Goal: Task Accomplishment & Management: Manage account settings

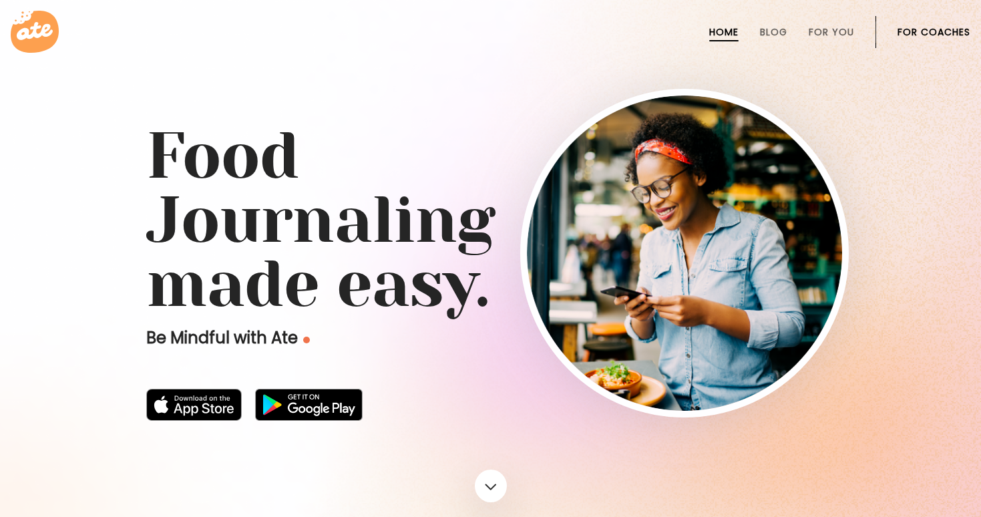
click at [942, 30] on link "For Coaches" at bounding box center [934, 32] width 73 height 11
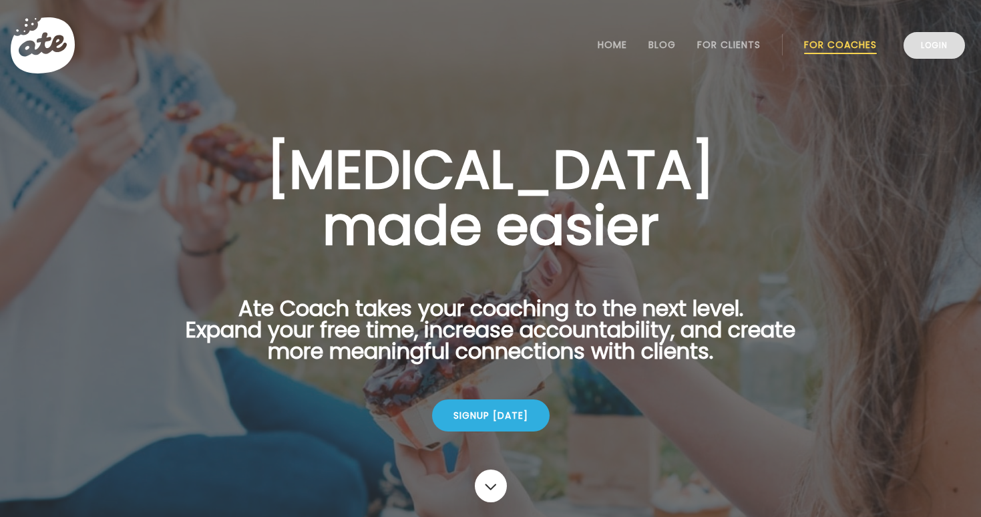
click at [956, 35] on link "Login" at bounding box center [934, 45] width 61 height 27
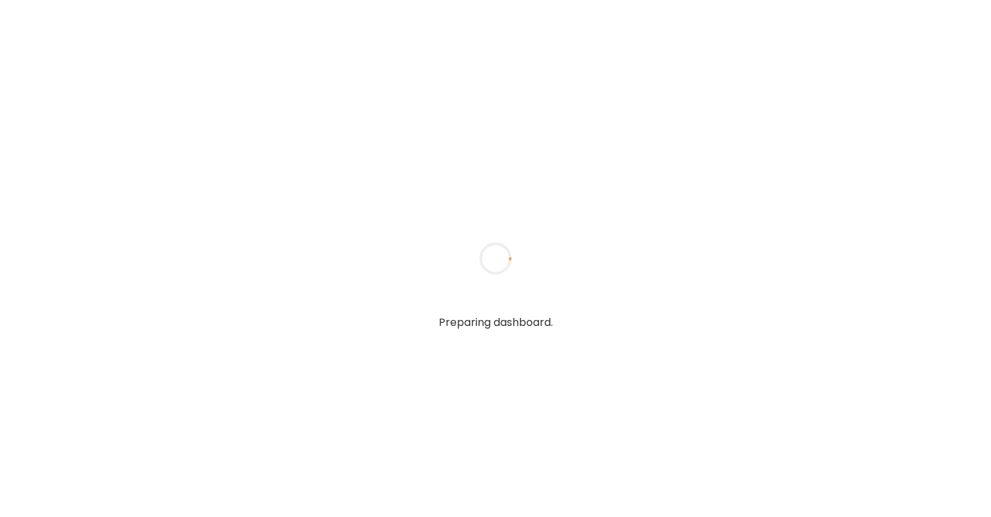
type input "**********"
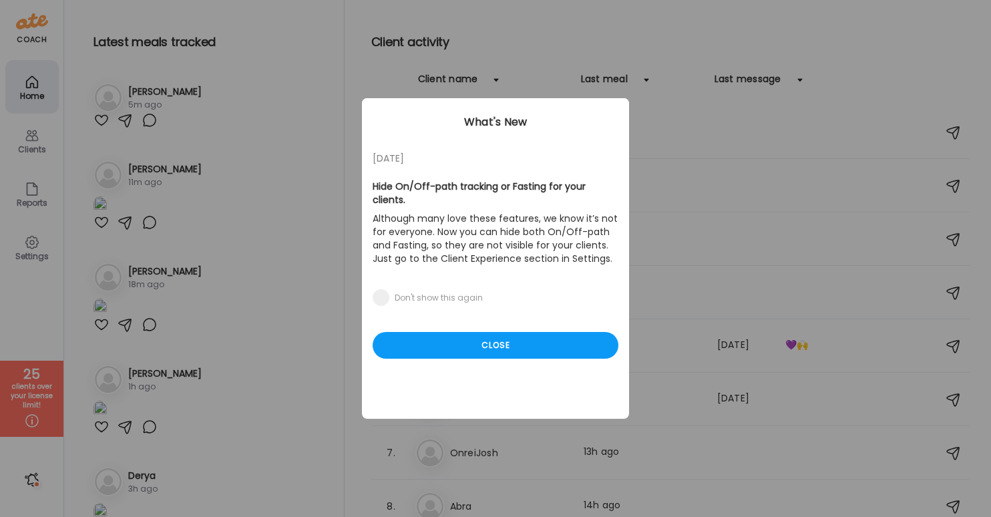
click at [472, 351] on div "05/27/23 Hide On/Off-path tracking or Fasting for your clients. Although many l…" at bounding box center [495, 258] width 267 height 321
click at [474, 332] on div "Close" at bounding box center [496, 345] width 246 height 27
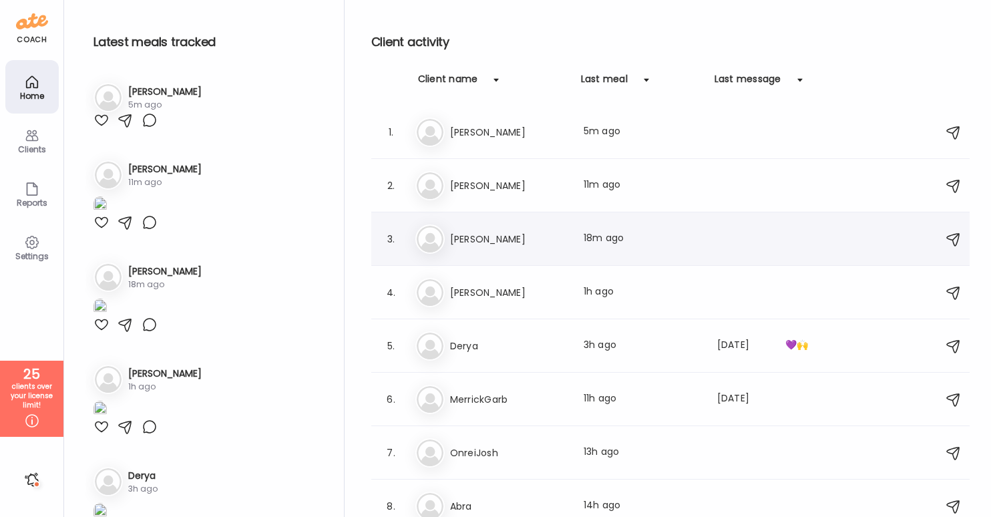
click at [508, 246] on h3 "James Generette" at bounding box center [509, 239] width 118 height 16
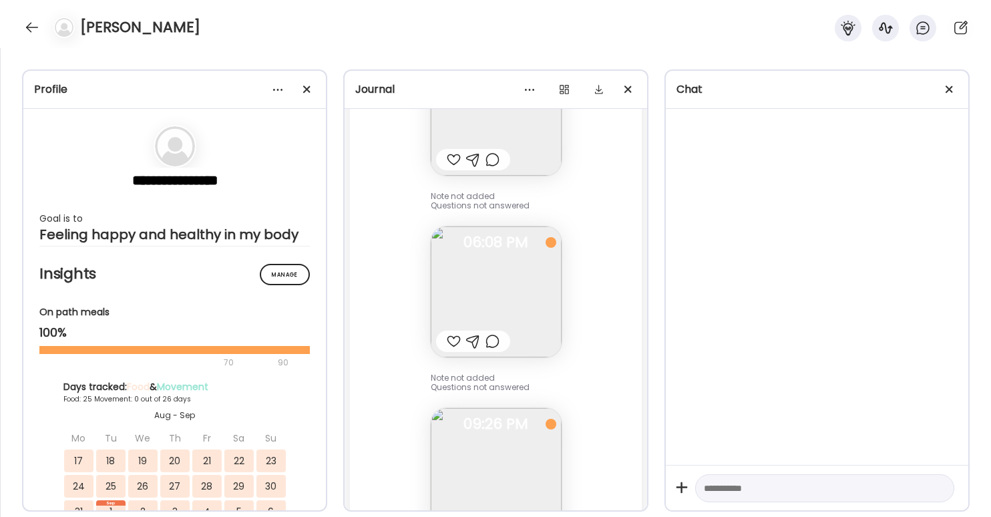
scroll to position [26345, 0]
click at [507, 251] on img at bounding box center [496, 293] width 131 height 131
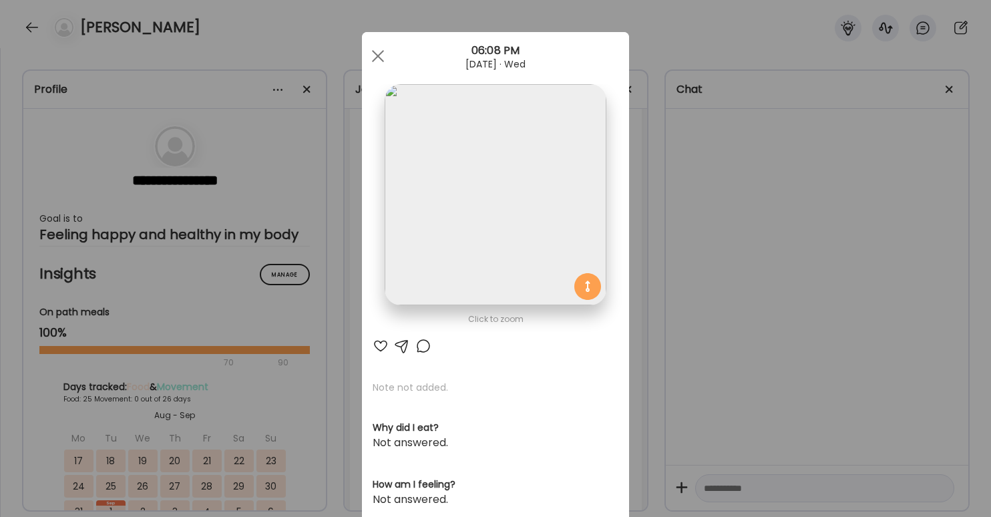
click at [677, 248] on div "Ate Coach Dashboard Wahoo! It’s official Take a moment to set up your Coach Pro…" at bounding box center [495, 258] width 991 height 517
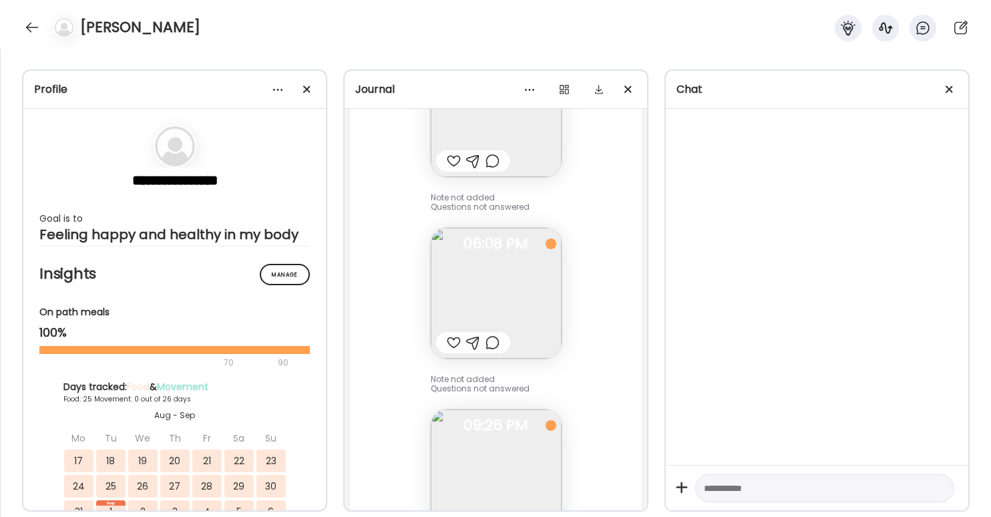
click at [524, 267] on img at bounding box center [496, 293] width 131 height 131
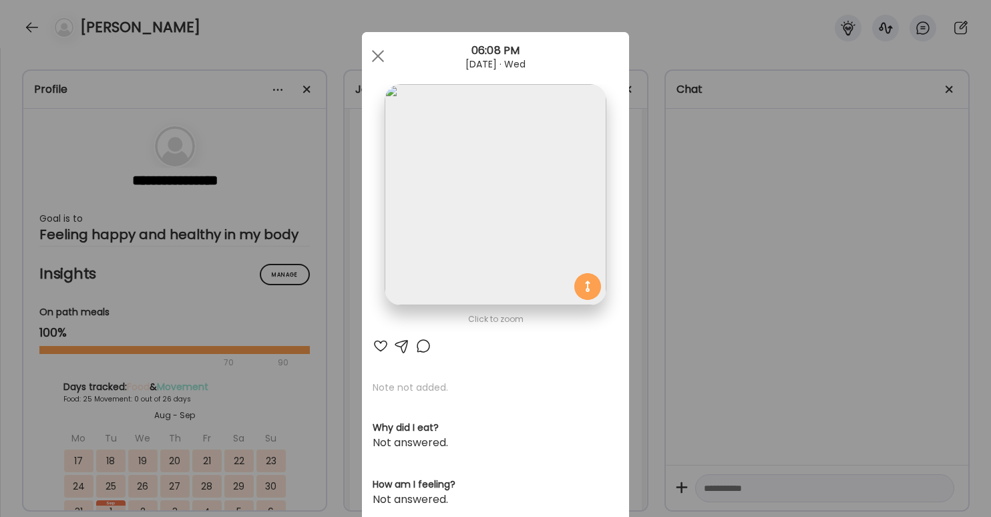
click at [682, 327] on div "Ate Coach Dashboard Wahoo! It’s official Take a moment to set up your Coach Pro…" at bounding box center [495, 258] width 991 height 517
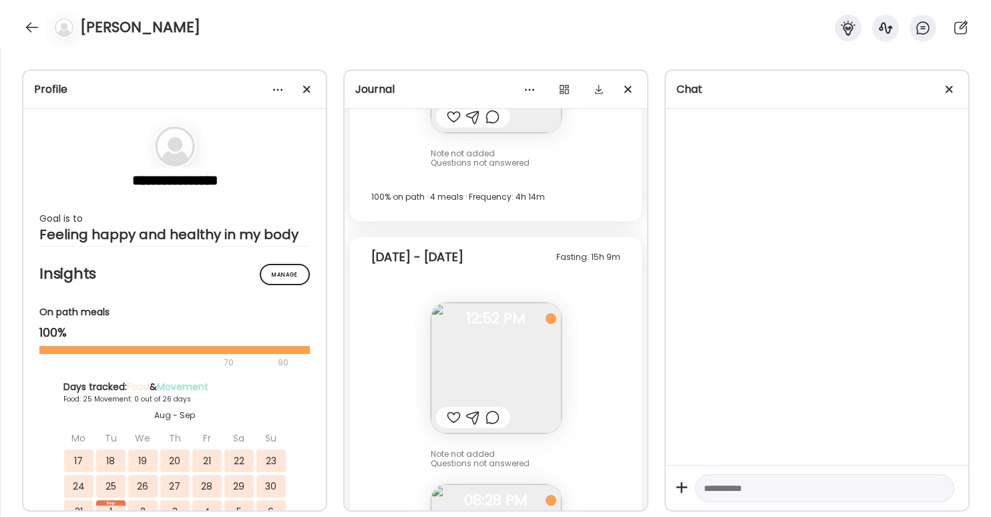
scroll to position [24027, 0]
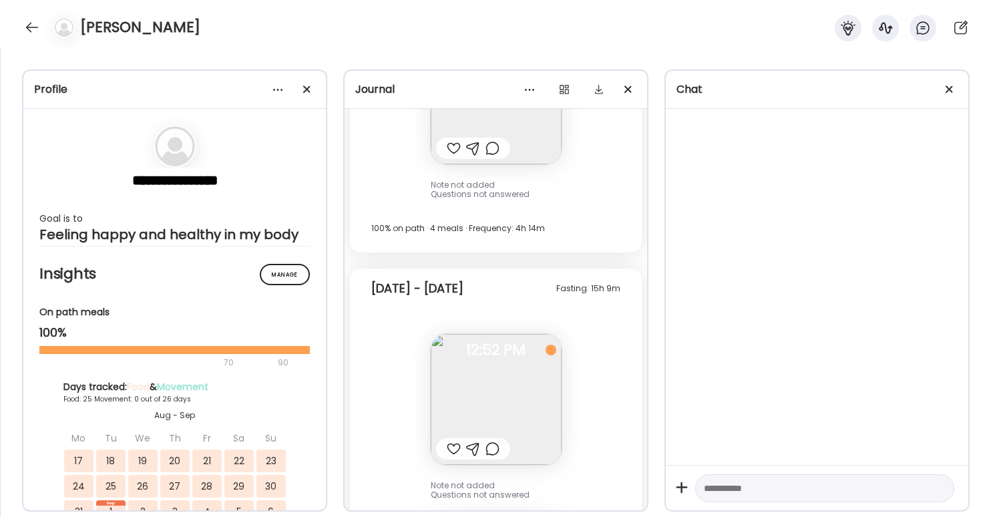
click at [504, 349] on img at bounding box center [496, 399] width 131 height 131
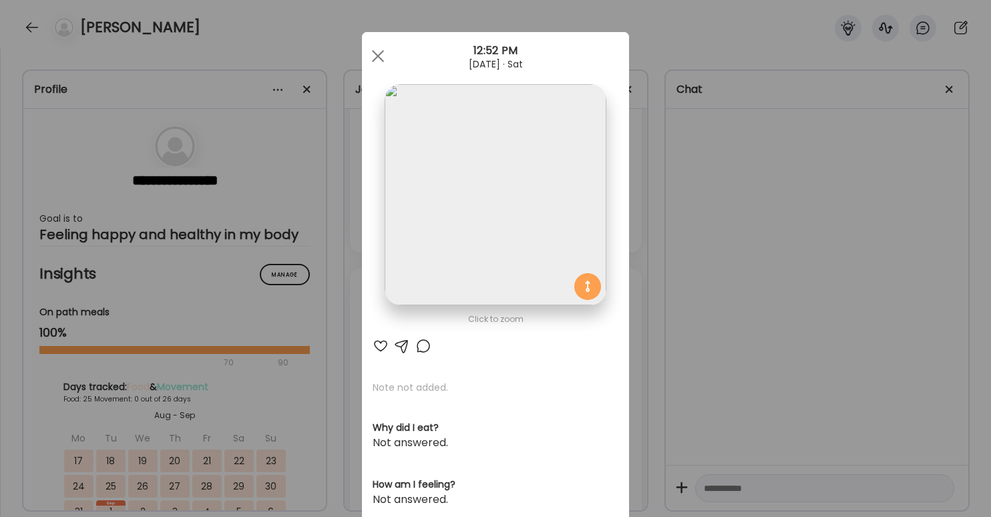
click at [704, 311] on div "Ate Coach Dashboard Wahoo! It’s official Take a moment to set up your Coach Pro…" at bounding box center [495, 258] width 991 height 517
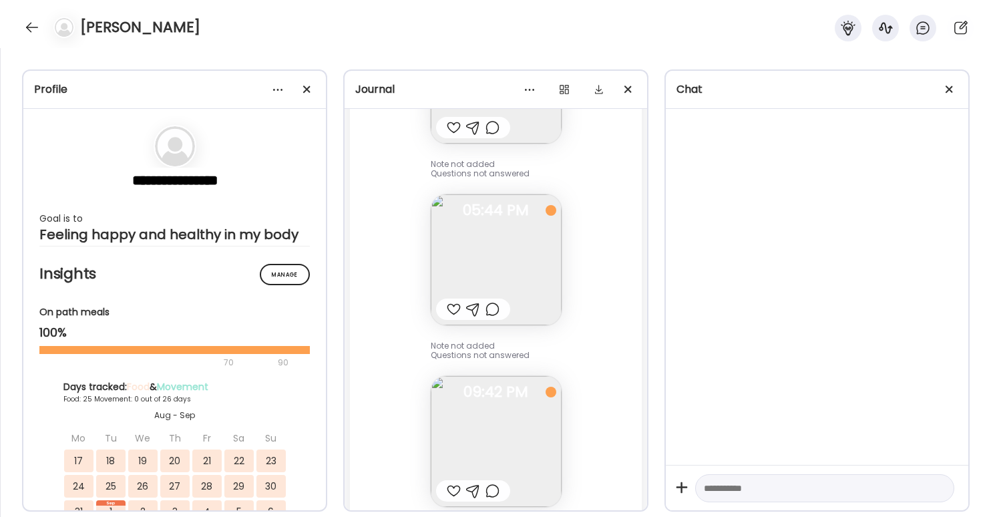
scroll to position [23679, 0]
click at [443, 234] on img at bounding box center [496, 265] width 131 height 131
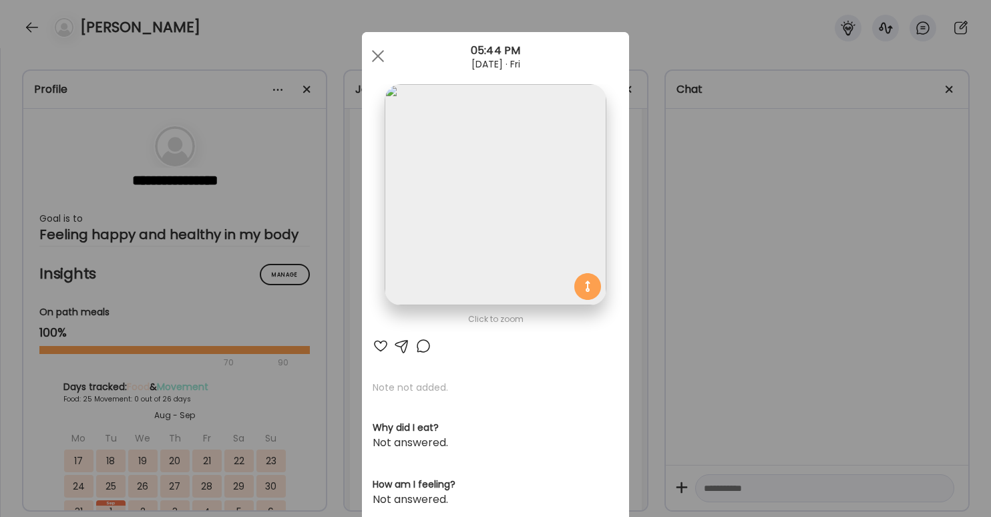
click at [677, 277] on div "Ate Coach Dashboard Wahoo! It’s official Take a moment to set up your Coach Pro…" at bounding box center [495, 258] width 991 height 517
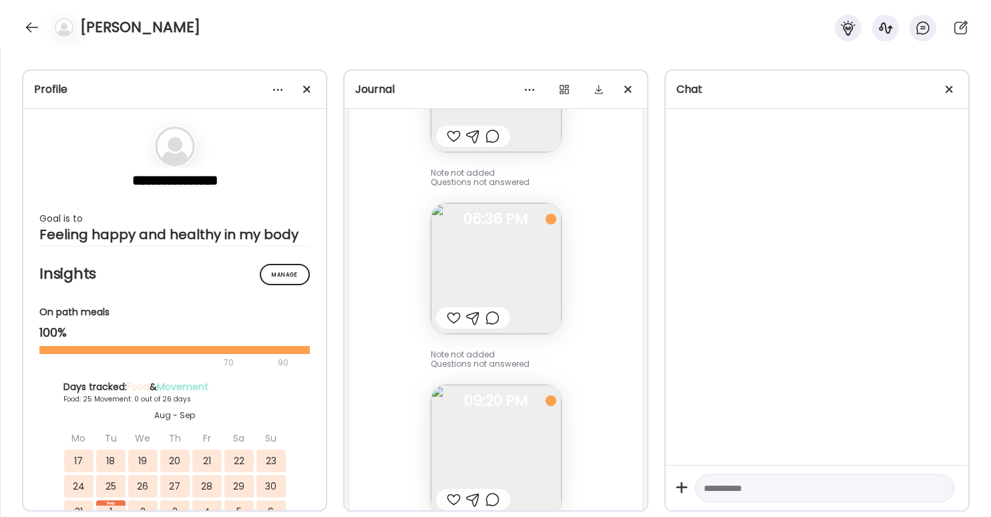
scroll to position [22823, 0]
click at [544, 299] on img at bounding box center [496, 275] width 131 height 131
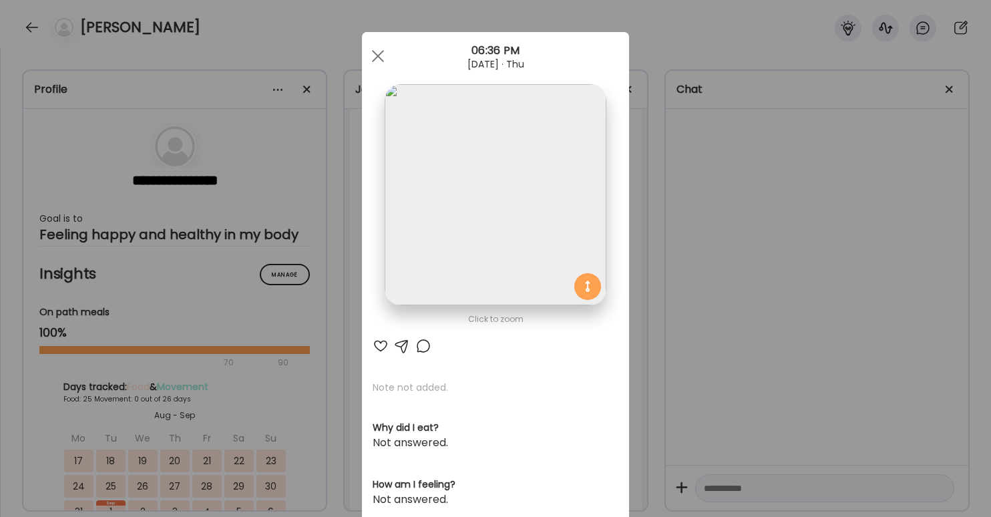
click at [748, 318] on div "Ate Coach Dashboard Wahoo! It’s official Take a moment to set up your Coach Pro…" at bounding box center [495, 258] width 991 height 517
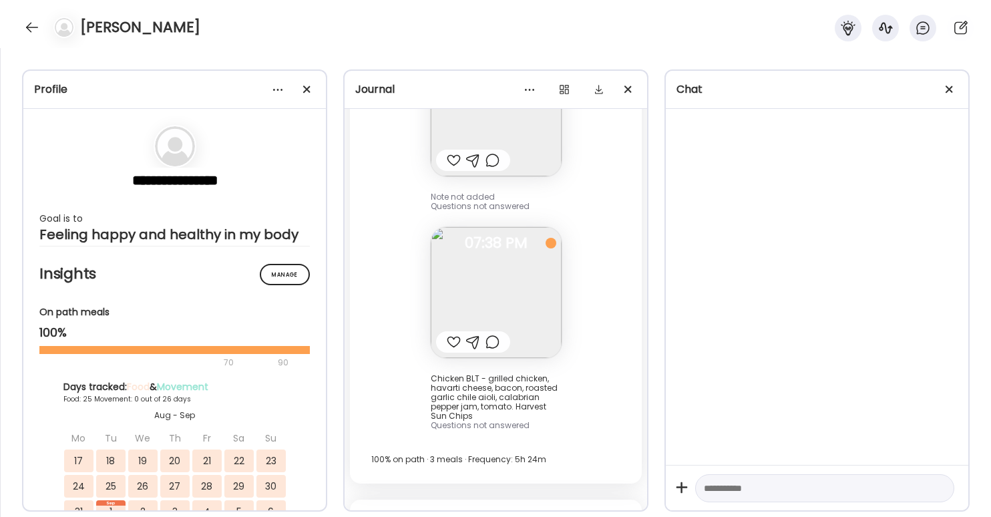
scroll to position [21460, 0]
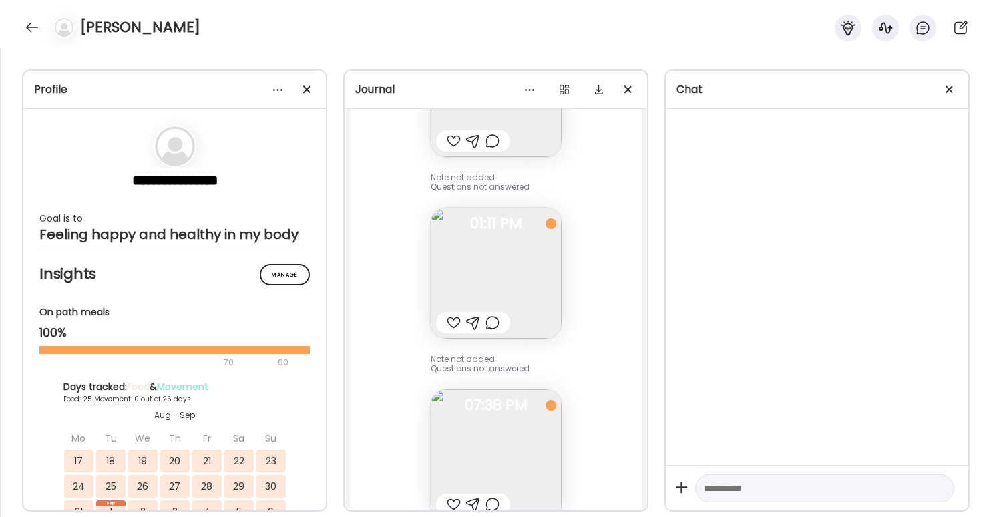
click at [483, 435] on img at bounding box center [496, 454] width 131 height 131
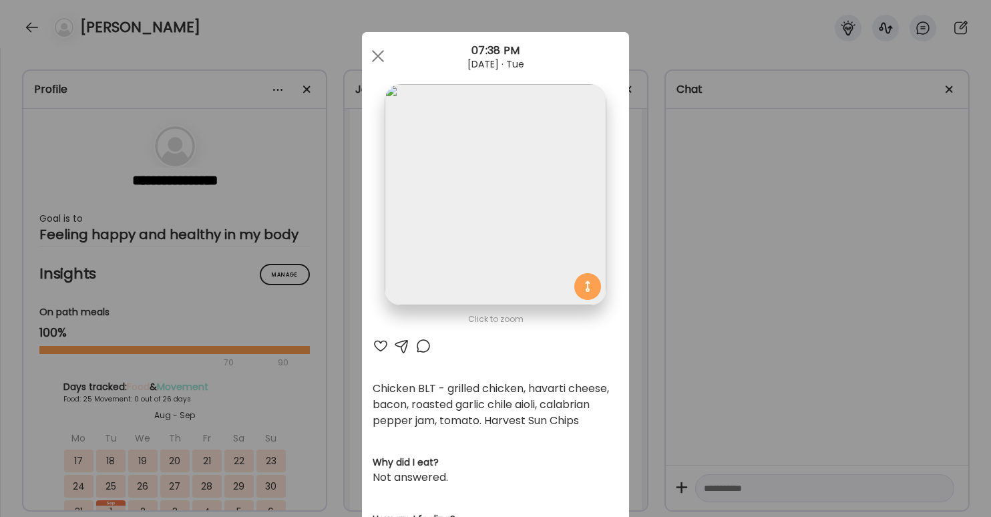
drag, startPoint x: 697, startPoint y: 325, endPoint x: 709, endPoint y: 331, distance: 13.4
click at [697, 325] on div "Ate Coach Dashboard Wahoo! It’s official Take a moment to set up your Coach Pro…" at bounding box center [495, 258] width 991 height 517
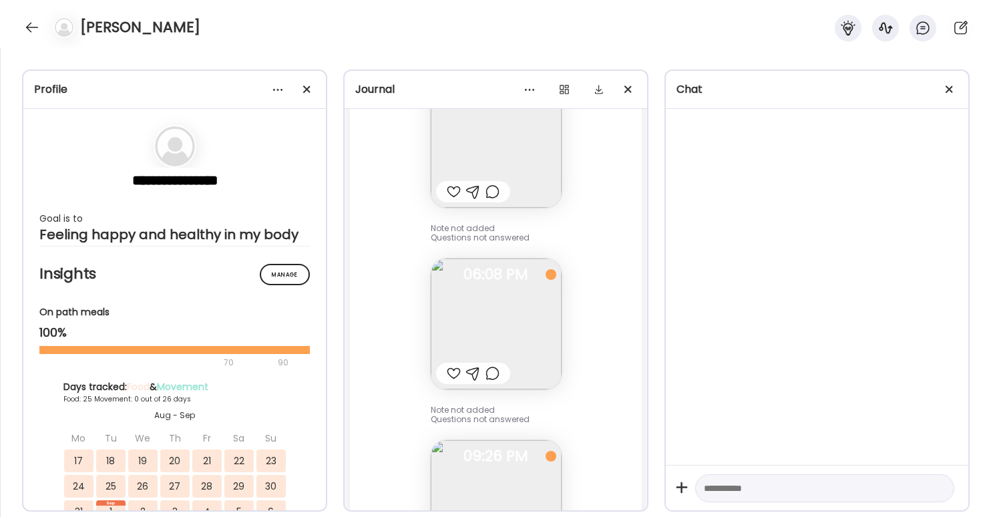
scroll to position [26312, 0]
click at [544, 291] on img at bounding box center [496, 326] width 131 height 131
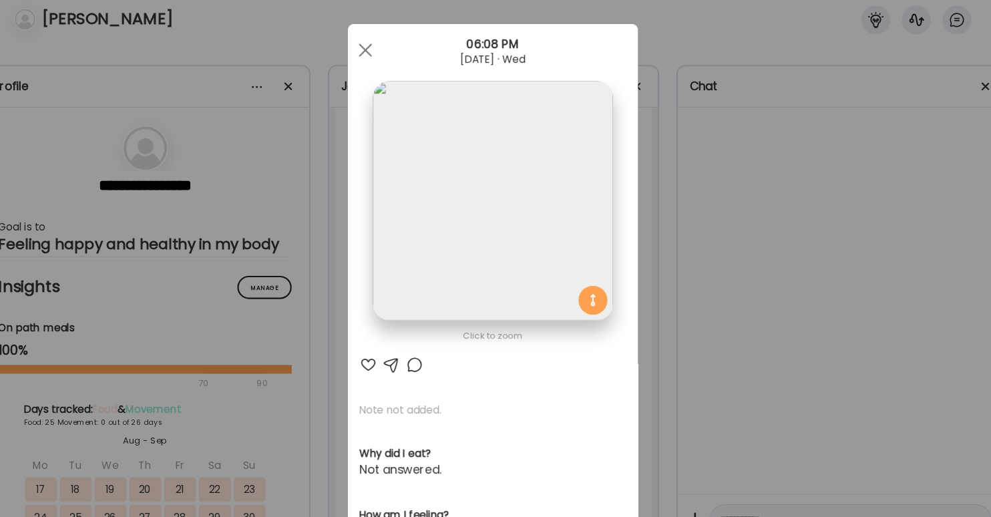
click at [736, 262] on div "Ate Coach Dashboard Wahoo! It’s official Take a moment to set up your Coach Pro…" at bounding box center [495, 258] width 991 height 517
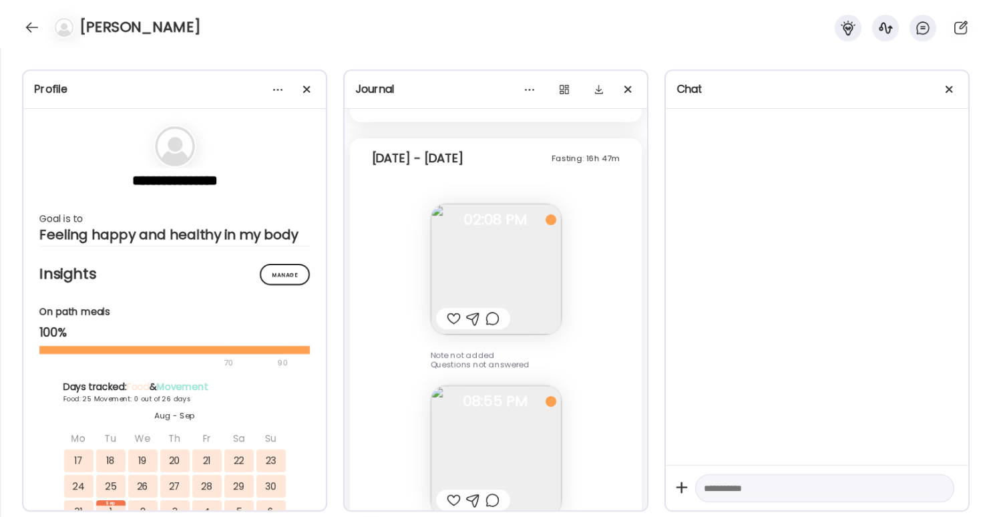
scroll to position [25685, 0]
click at [492, 214] on img at bounding box center [496, 271] width 131 height 131
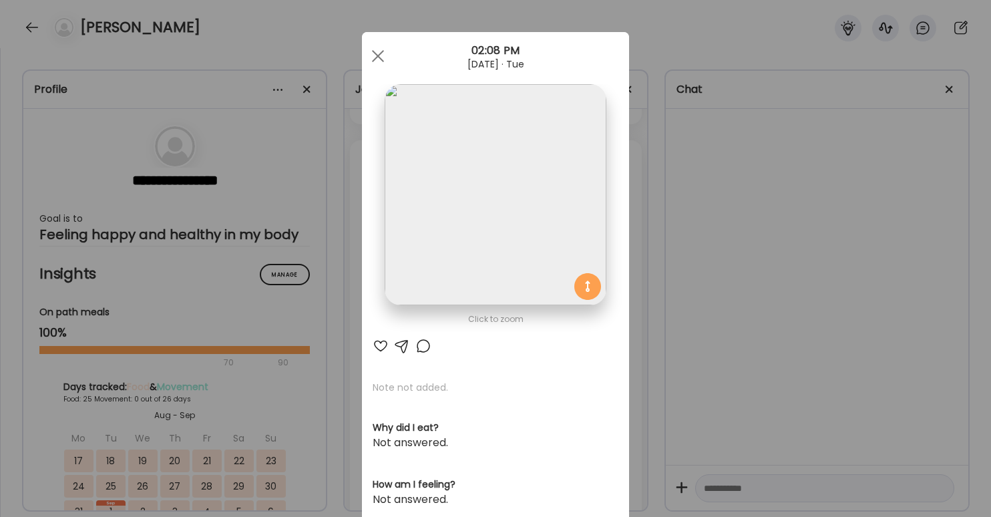
click at [662, 310] on div "Ate Coach Dashboard Wahoo! It’s official Take a moment to set up your Coach Pro…" at bounding box center [495, 258] width 991 height 517
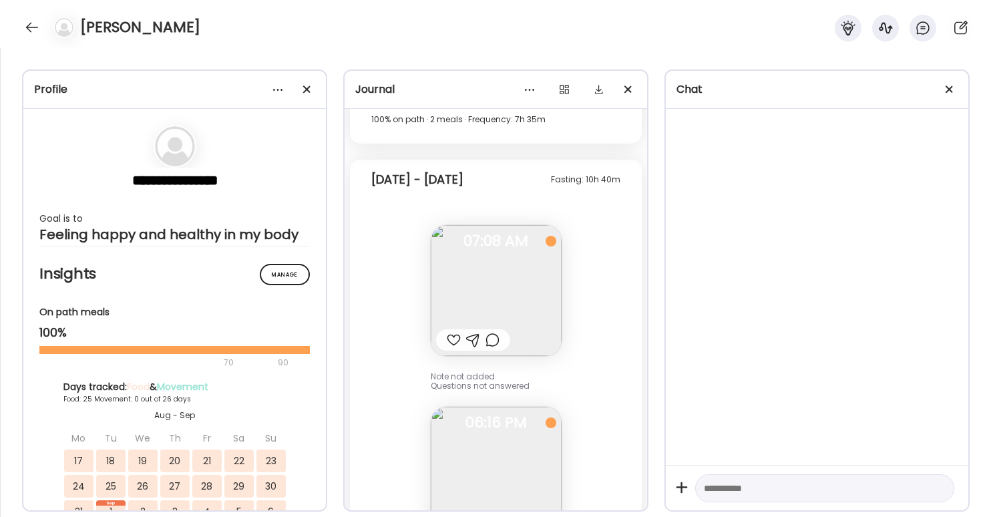
scroll to position [24627, 0]
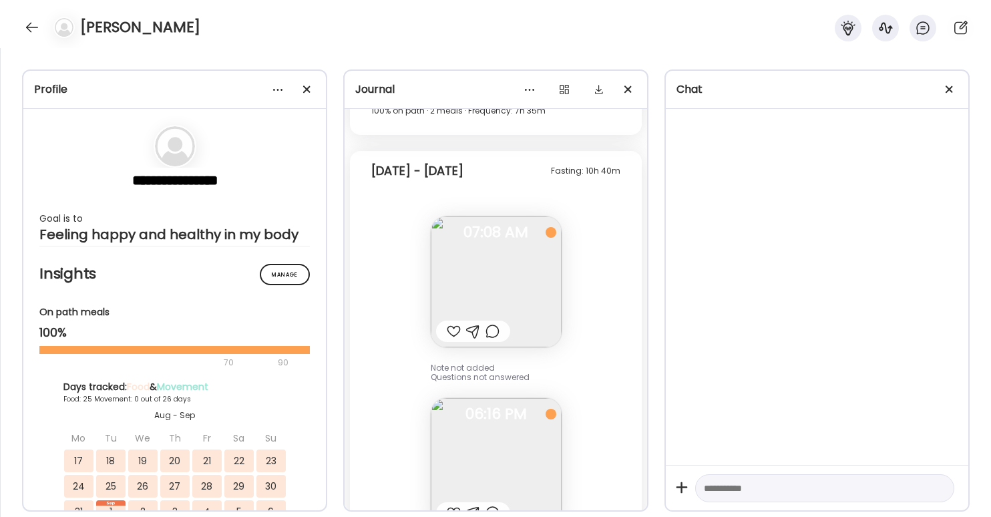
click at [522, 407] on img at bounding box center [496, 463] width 131 height 131
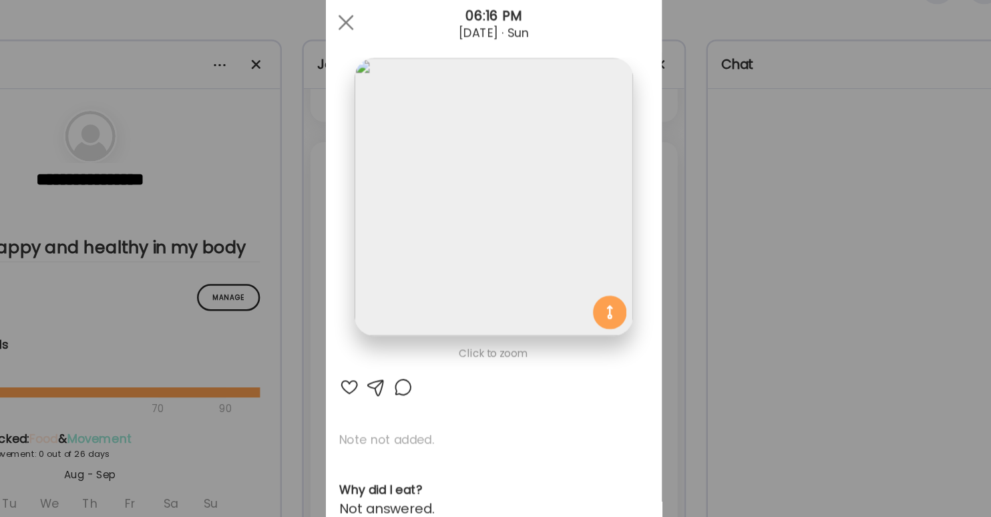
click at [676, 248] on div "Ate Coach Dashboard Wahoo! It’s official Take a moment to set up your Coach Pro…" at bounding box center [495, 258] width 991 height 517
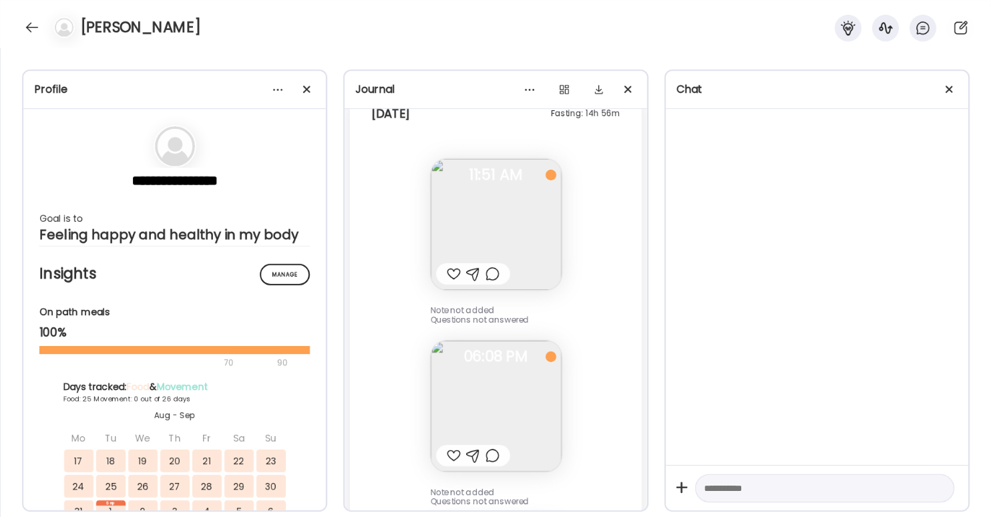
scroll to position [26258, 0]
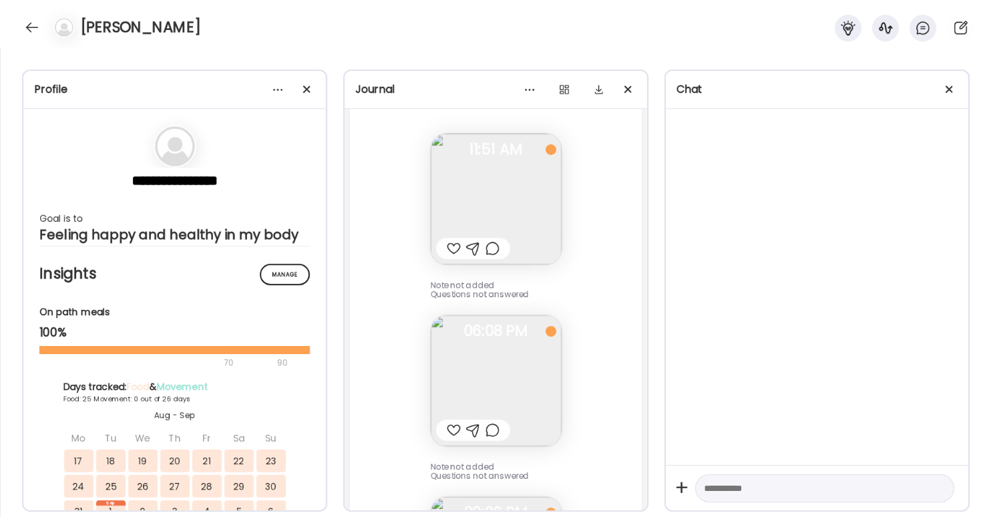
click at [532, 325] on img at bounding box center [496, 380] width 131 height 131
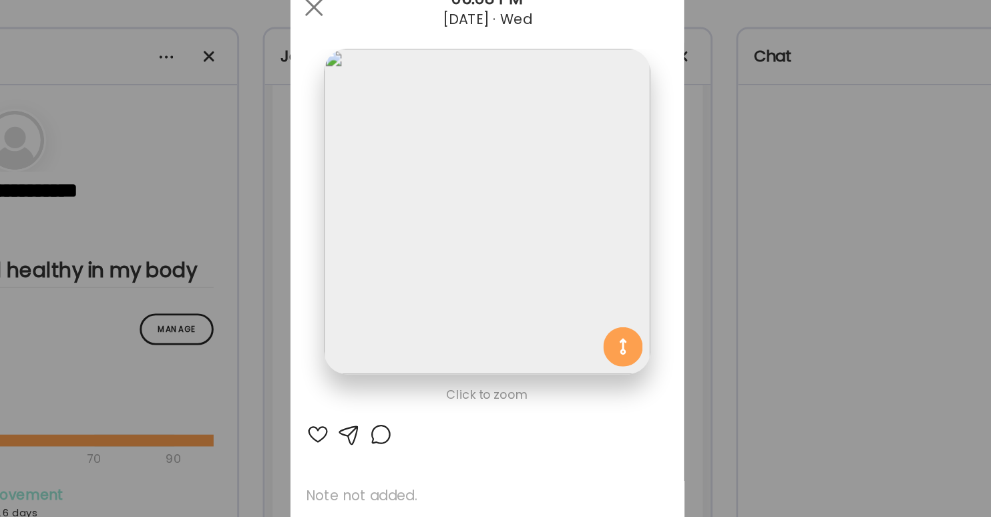
click at [663, 262] on div "Ate Coach Dashboard Wahoo! It’s official Take a moment to set up your Coach Pro…" at bounding box center [495, 258] width 991 height 517
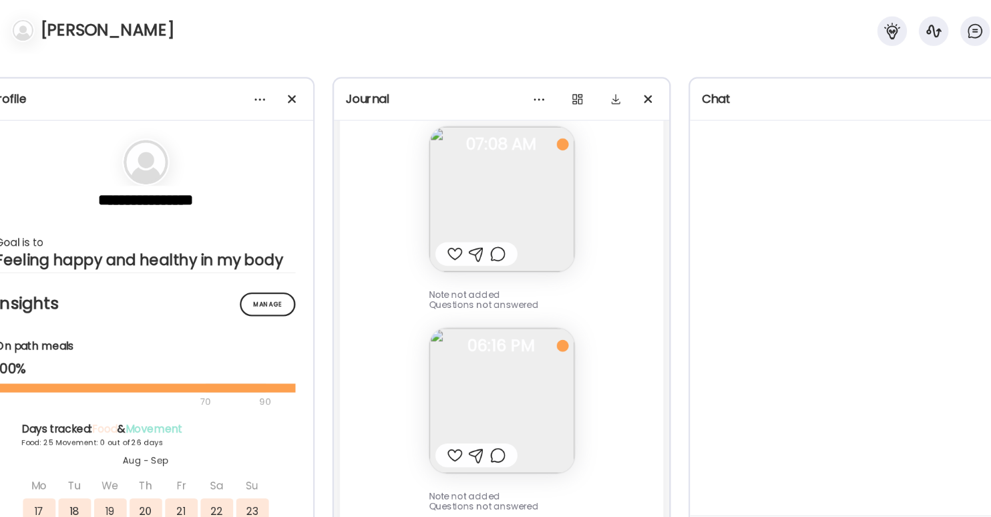
scroll to position [24781, 0]
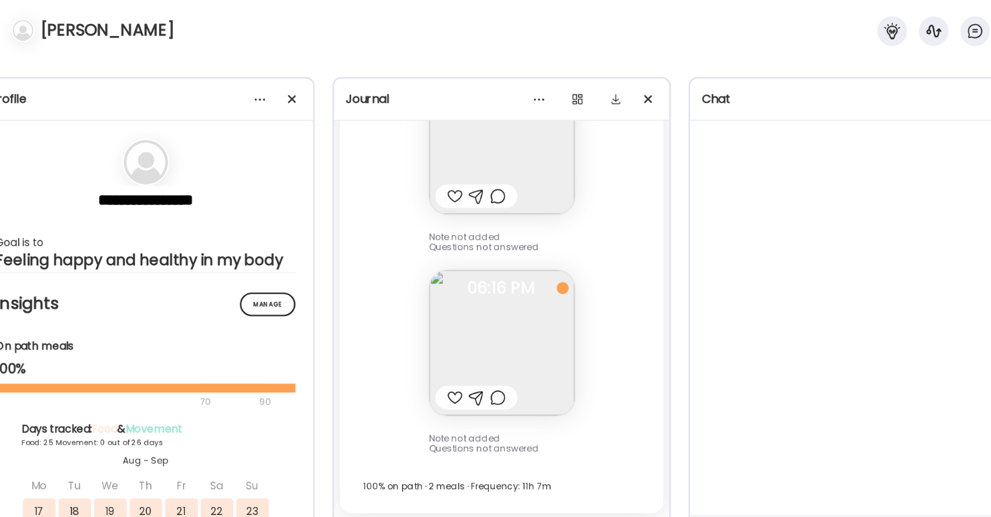
click at [530, 333] on img at bounding box center [496, 309] width 131 height 131
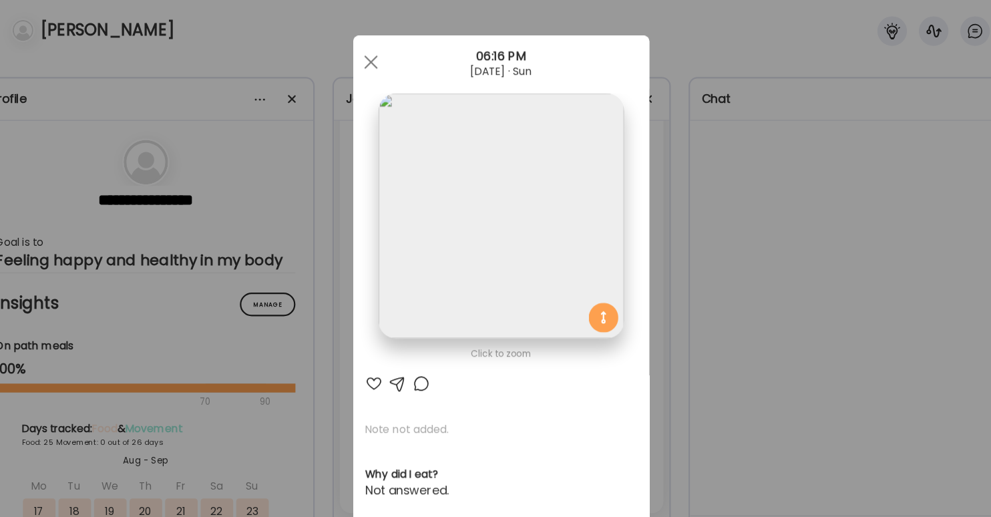
click at [721, 303] on div "Ate Coach Dashboard Wahoo! It’s official Take a moment to set up your Coach Pro…" at bounding box center [495, 258] width 991 height 517
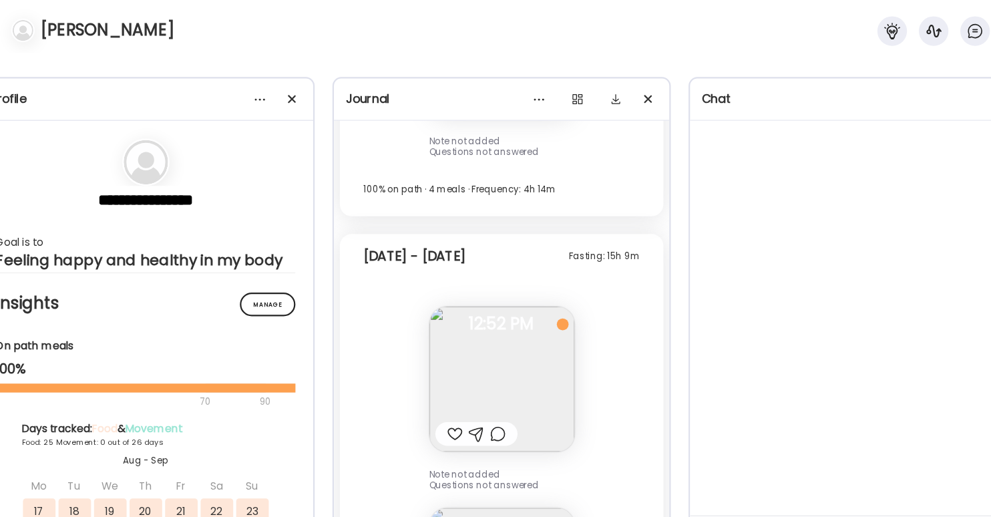
scroll to position [24074, 0]
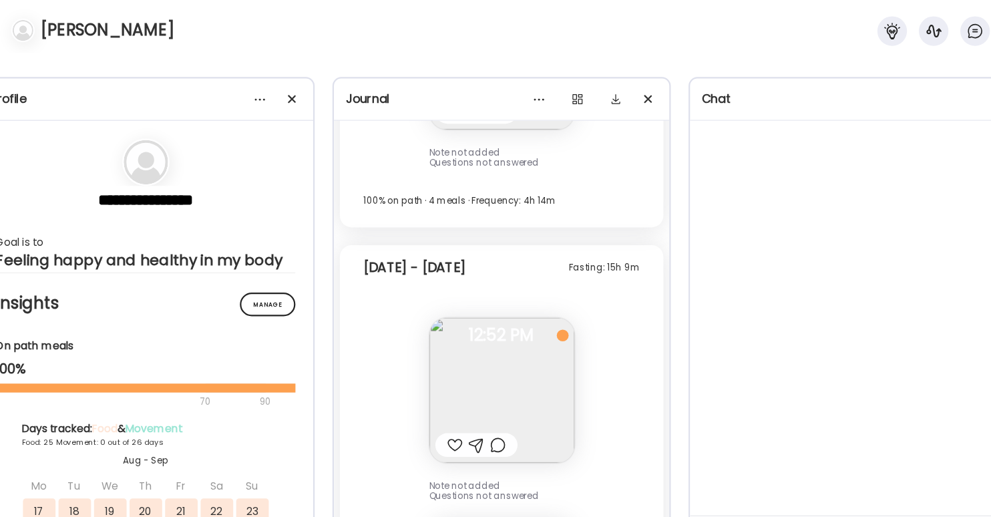
click at [506, 299] on img at bounding box center [496, 352] width 131 height 131
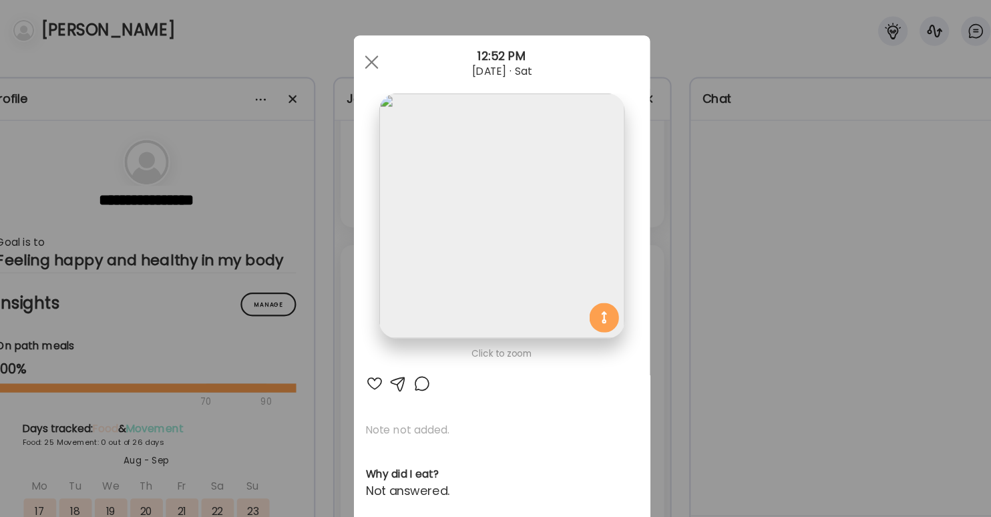
click at [806, 286] on div "Ate Coach Dashboard Wahoo! It’s official Take a moment to set up your Coach Pro…" at bounding box center [495, 258] width 991 height 517
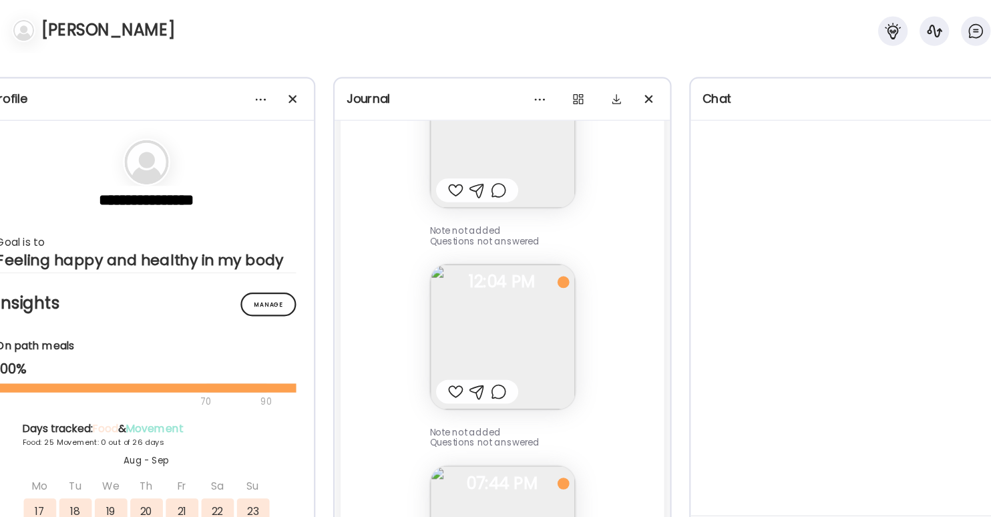
scroll to position [22132, 0]
click at [520, 285] on img at bounding box center [496, 302] width 131 height 131
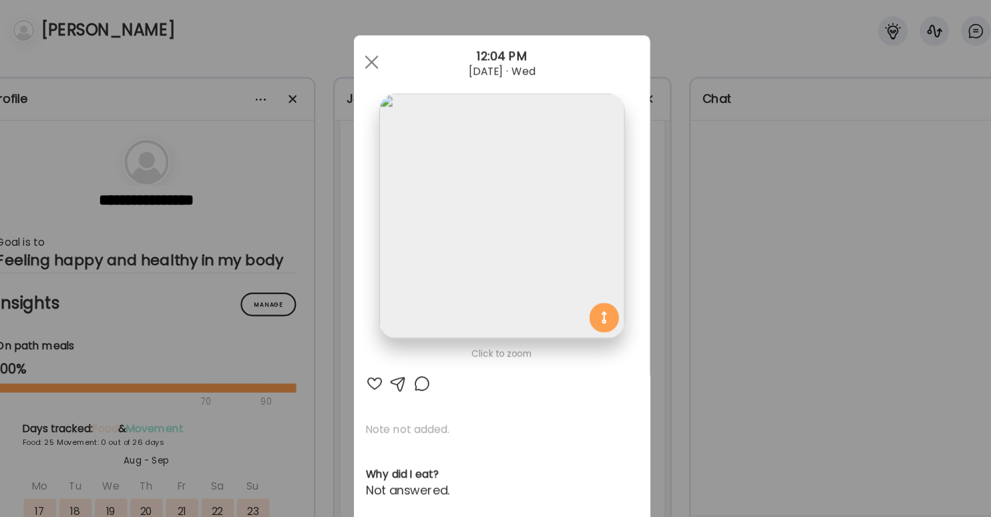
click at [715, 353] on div "Ate Coach Dashboard Wahoo! It’s official Take a moment to set up your Coach Pro…" at bounding box center [495, 258] width 991 height 517
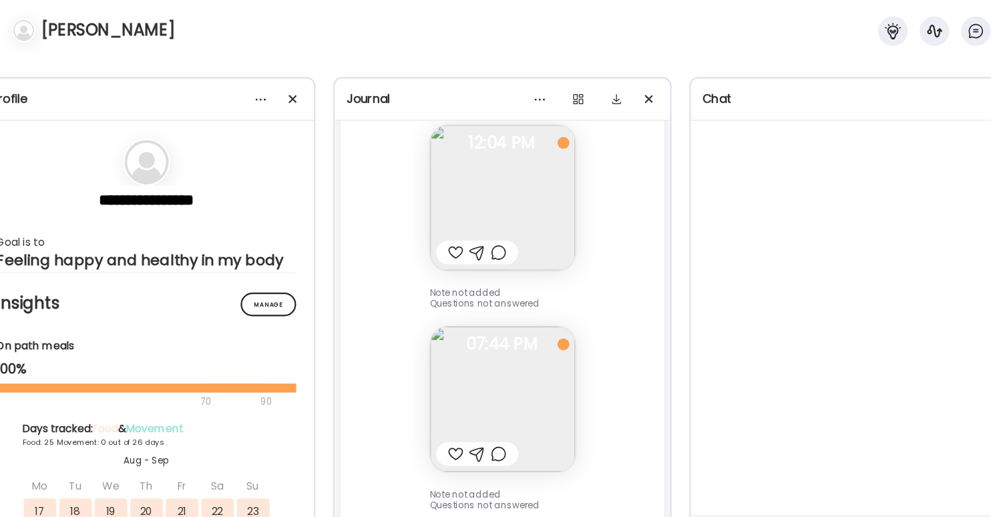
scroll to position [22352, 0]
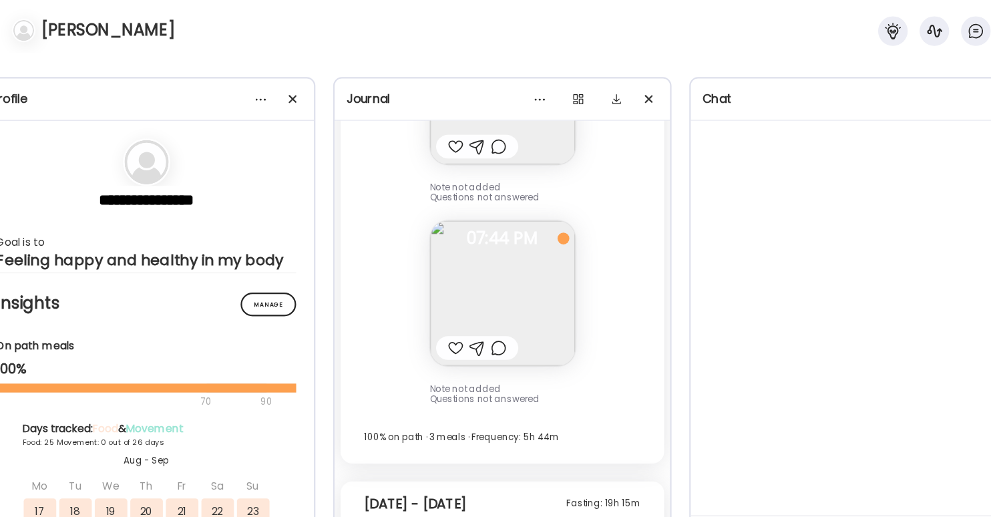
click at [499, 232] on img at bounding box center [496, 264] width 131 height 131
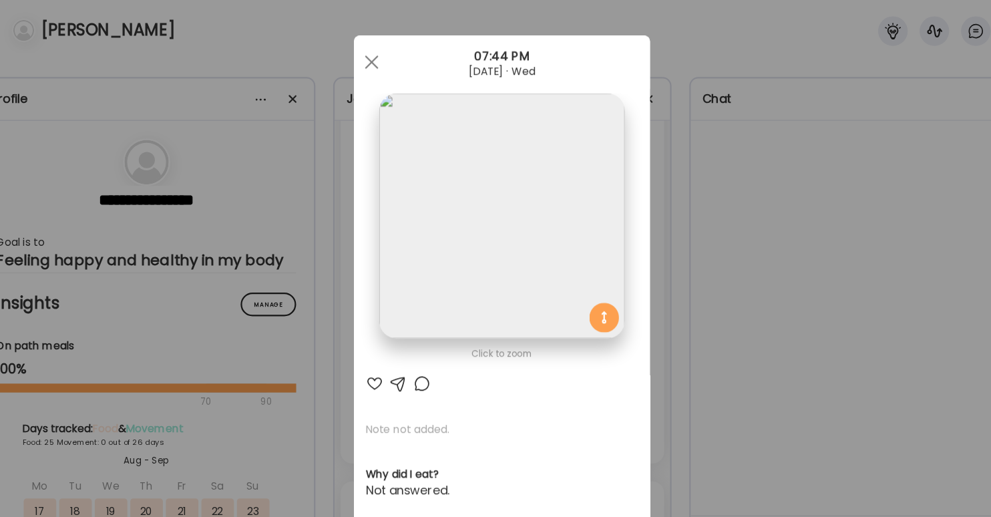
click at [647, 249] on div "Ate Coach Dashboard Wahoo! It’s official Take a moment to set up your Coach Pro…" at bounding box center [495, 258] width 991 height 517
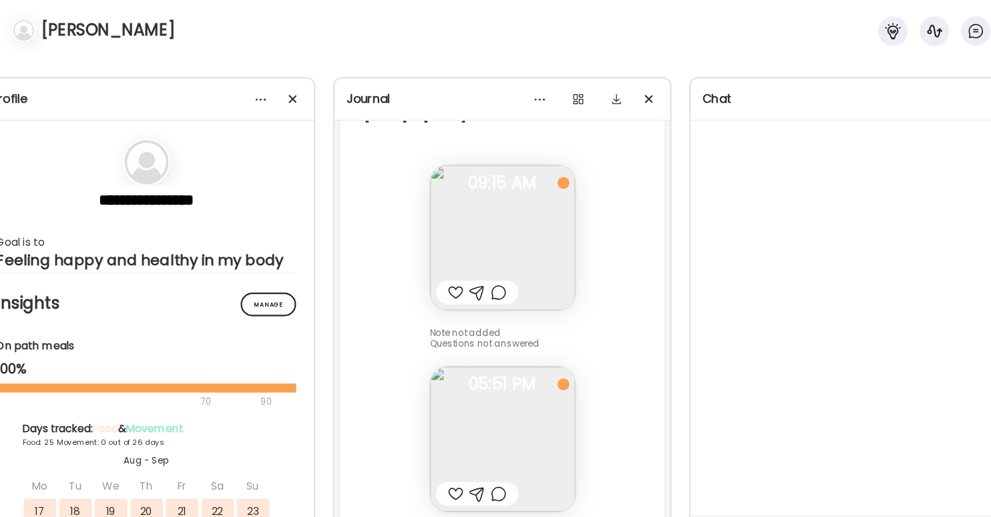
scroll to position [20851, 0]
